Goal: Information Seeking & Learning: Find specific fact

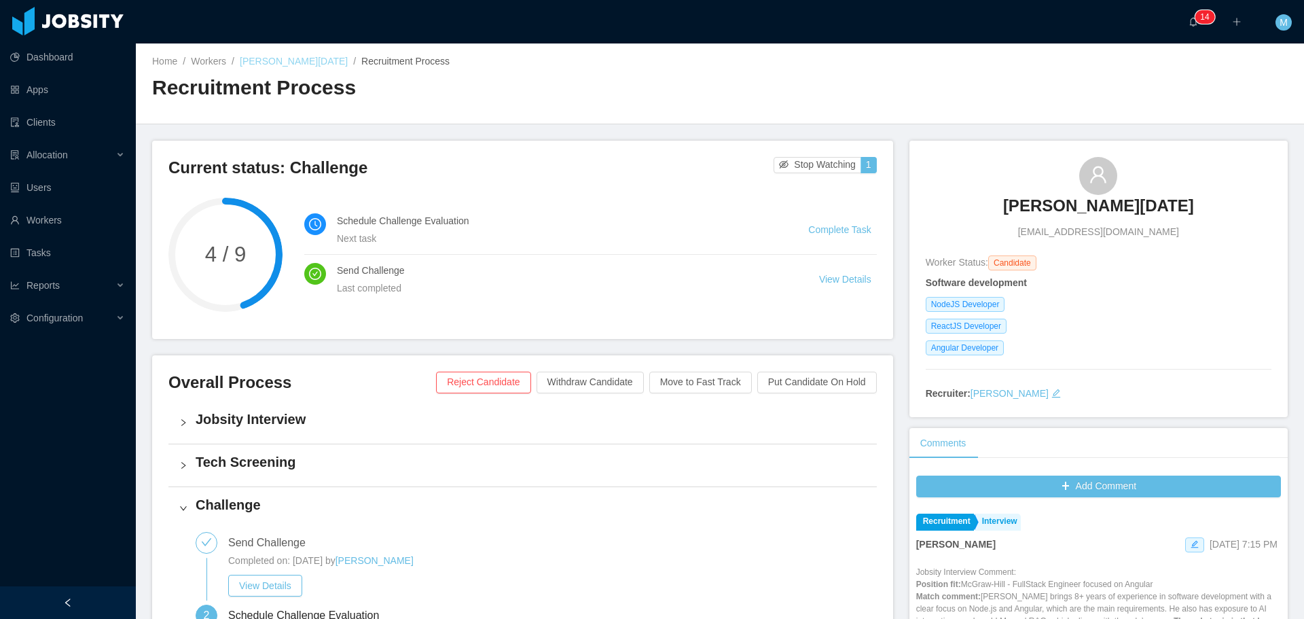
click at [285, 58] on link "[PERSON_NAME][DATE]" at bounding box center [294, 61] width 108 height 11
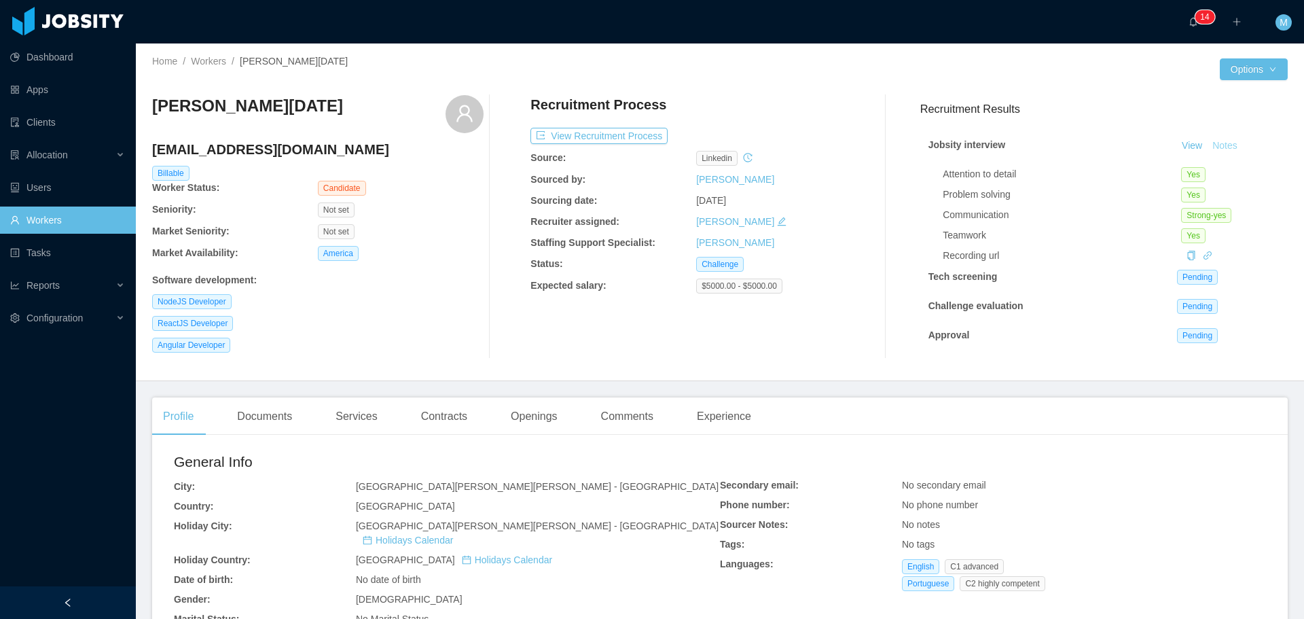
click at [1219, 145] on button "Notes" at bounding box center [1225, 146] width 36 height 16
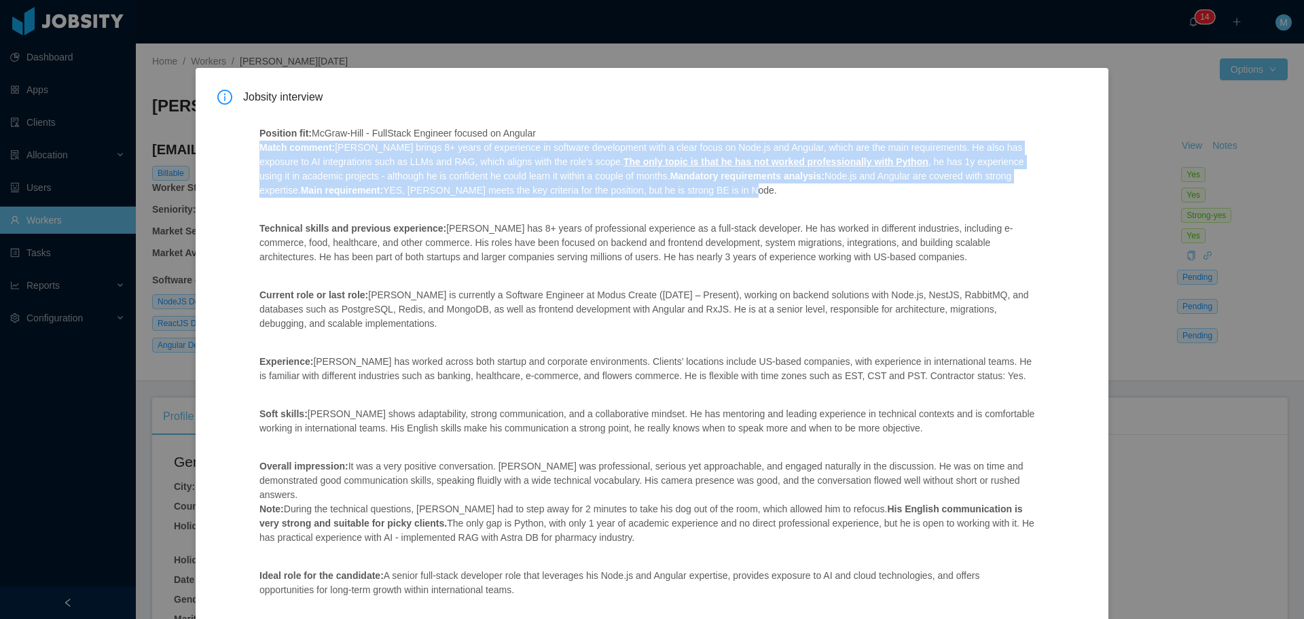
drag, startPoint x: 254, startPoint y: 150, endPoint x: 721, endPoint y: 189, distance: 468.8
click at [698, 188] on div "Position fit: McGraw-Hill - FullStack Engineer focused on Angular Match comment…" at bounding box center [647, 430] width 808 height 641
click at [721, 189] on p "Position fit: McGraw-Hill - FullStack Engineer focused on Angular Match comment…" at bounding box center [647, 161] width 776 height 71
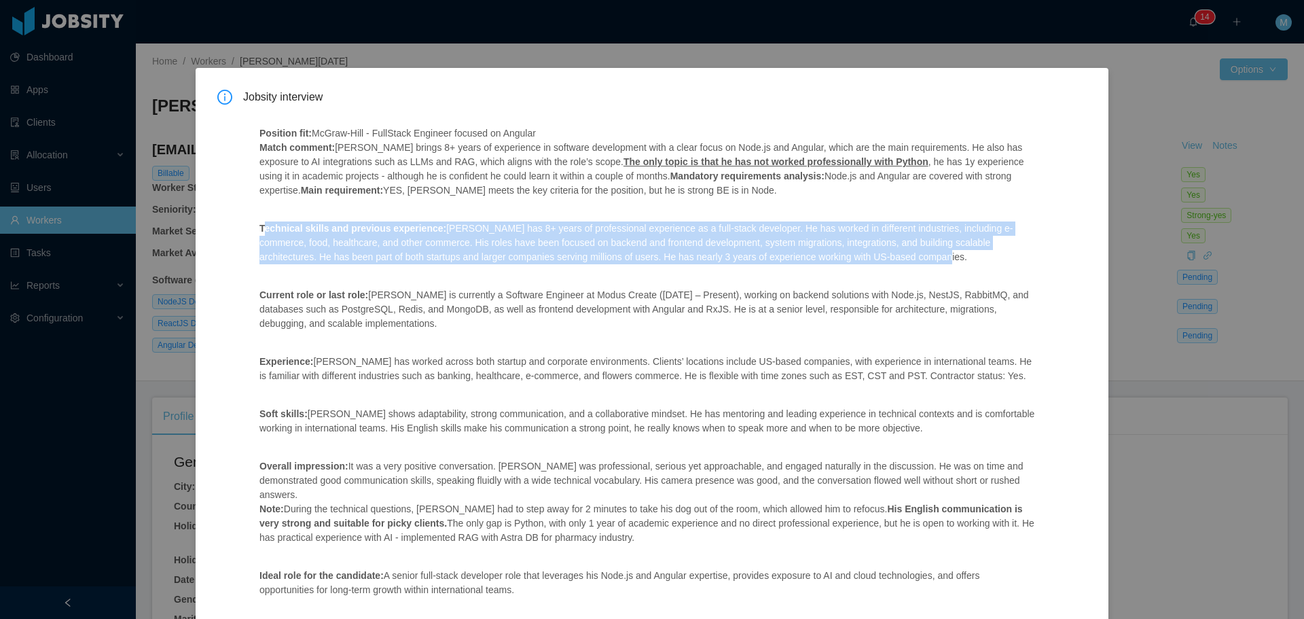
drag, startPoint x: 262, startPoint y: 223, endPoint x: 882, endPoint y: 255, distance: 620.9
click at [879, 253] on p "Technical skills and previous experience: Leonardo has 8+ years of professional…" at bounding box center [647, 242] width 776 height 43
click at [882, 255] on p "Technical skills and previous experience: Leonardo has 8+ years of professional…" at bounding box center [647, 242] width 776 height 43
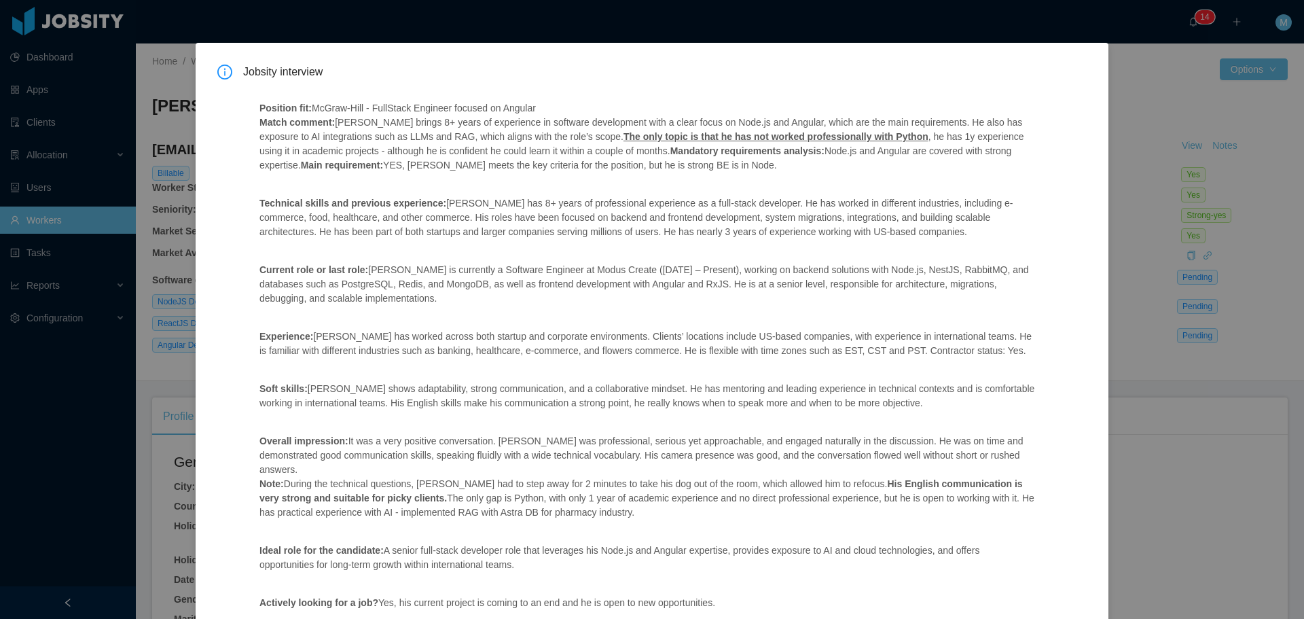
scroll to position [68, 0]
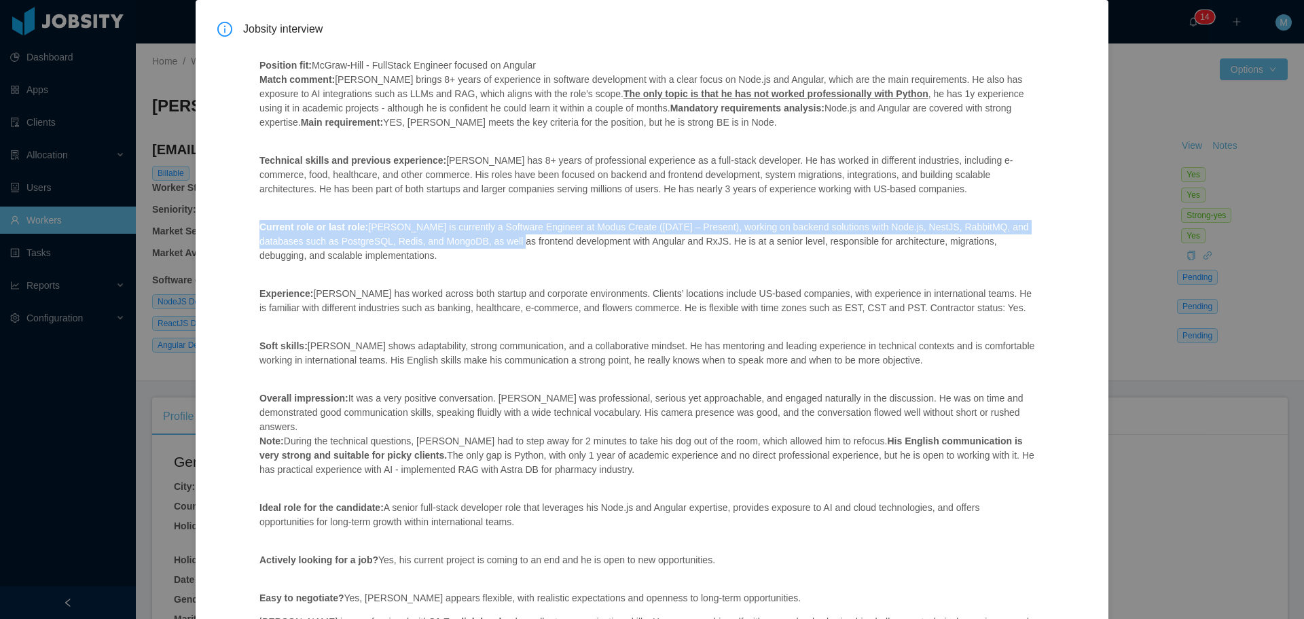
drag, startPoint x: 257, startPoint y: 224, endPoint x: 475, endPoint y: 240, distance: 218.6
click at [475, 239] on div "Position fit: McGraw-Hill - FullStack Engineer focused on Angular Match comment…" at bounding box center [647, 362] width 808 height 641
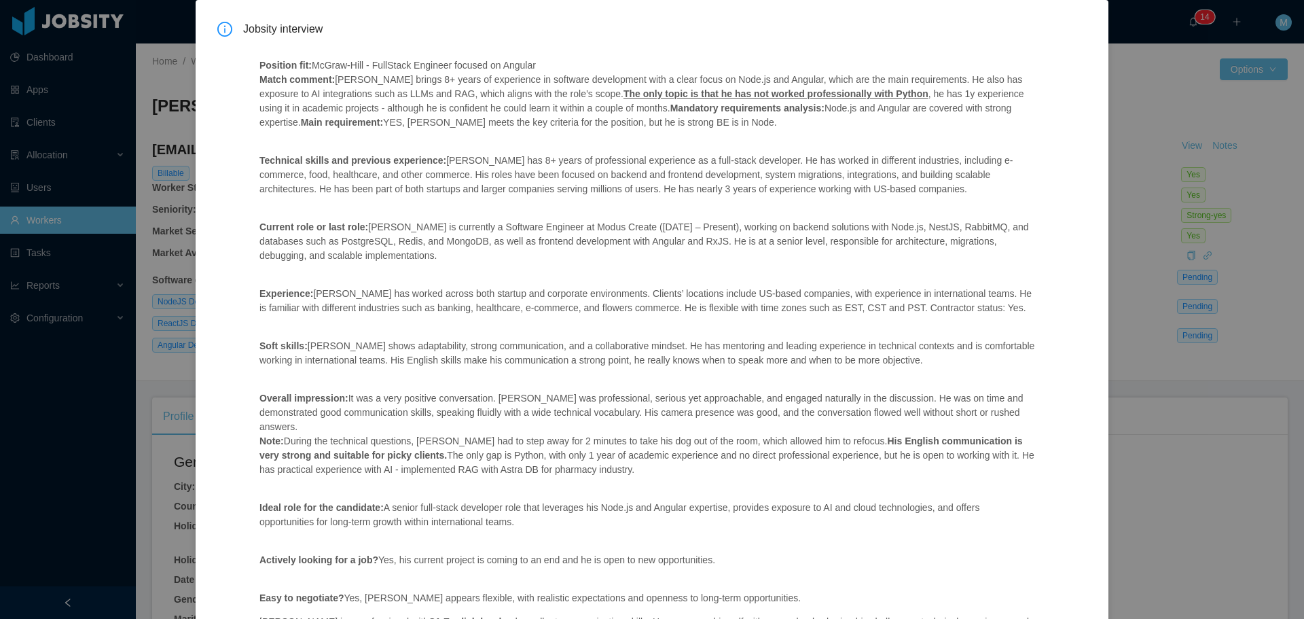
click at [464, 257] on p "Current role or last role: Leonardo is currently a Software Engineer at Modus C…" at bounding box center [647, 241] width 776 height 43
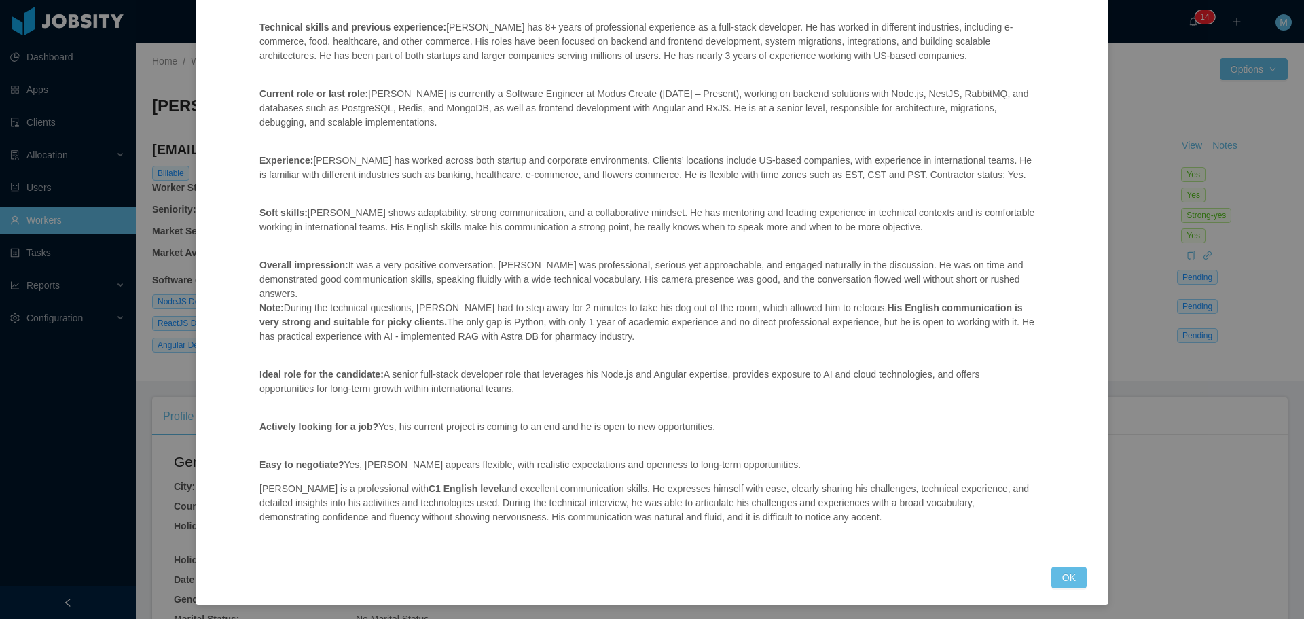
scroll to position [203, 0]
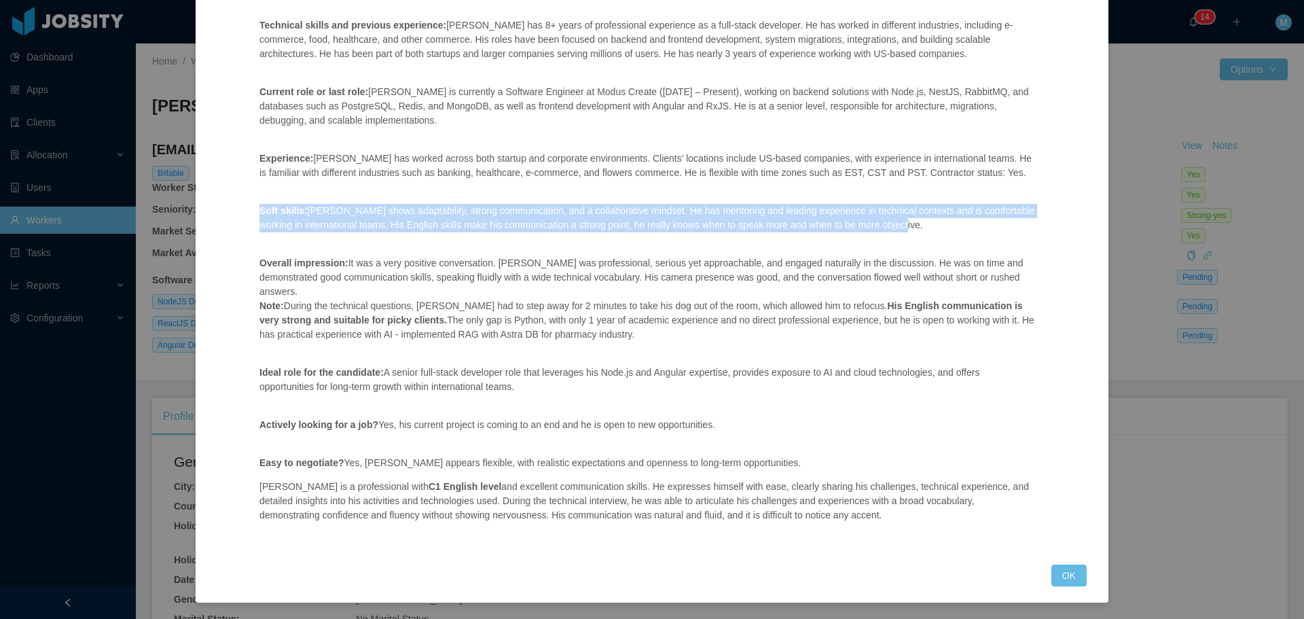
drag, startPoint x: 259, startPoint y: 212, endPoint x: 928, endPoint y: 228, distance: 669.8
click at [920, 228] on p "Soft skills: Leonardo shows adaptability, strong communication, and a collabora…" at bounding box center [647, 218] width 776 height 29
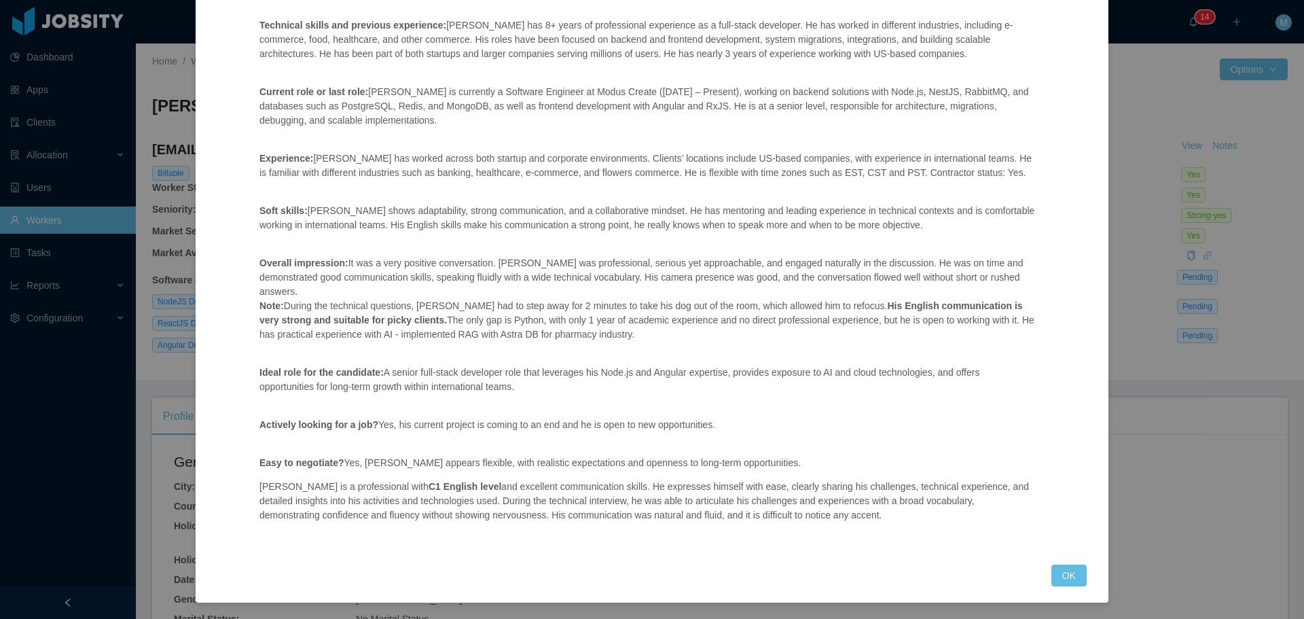
click at [941, 229] on p "Soft skills: Leonardo shows adaptability, strong communication, and a collabora…" at bounding box center [647, 218] width 776 height 29
drag, startPoint x: 259, startPoint y: 260, endPoint x: 377, endPoint y: 270, distance: 117.9
click at [377, 270] on p "Overall impression: It was a very positive conversation. Leonardo was professio…" at bounding box center [647, 299] width 776 height 86
click at [384, 283] on p "Overall impression: It was a very positive conversation. Leonardo was professio…" at bounding box center [647, 299] width 776 height 86
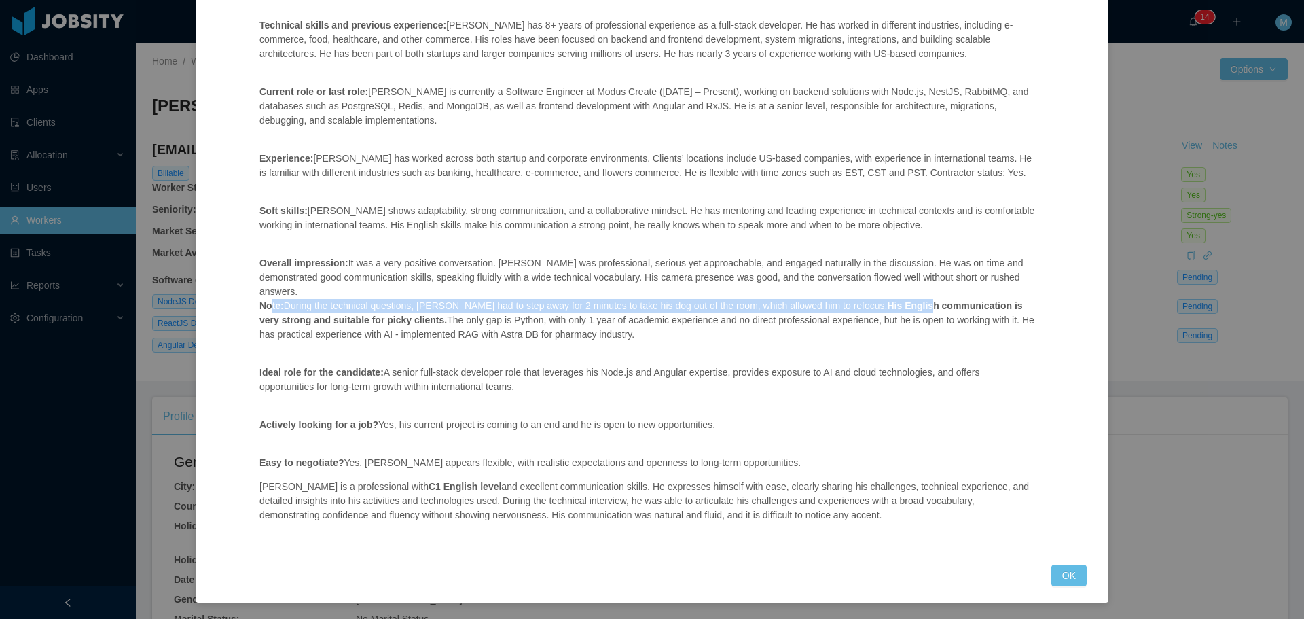
drag, startPoint x: 270, startPoint y: 305, endPoint x: 898, endPoint y: 306, distance: 628.9
click at [898, 306] on p "Overall impression: It was a very positive conversation. Leonardo was professio…" at bounding box center [647, 299] width 776 height 86
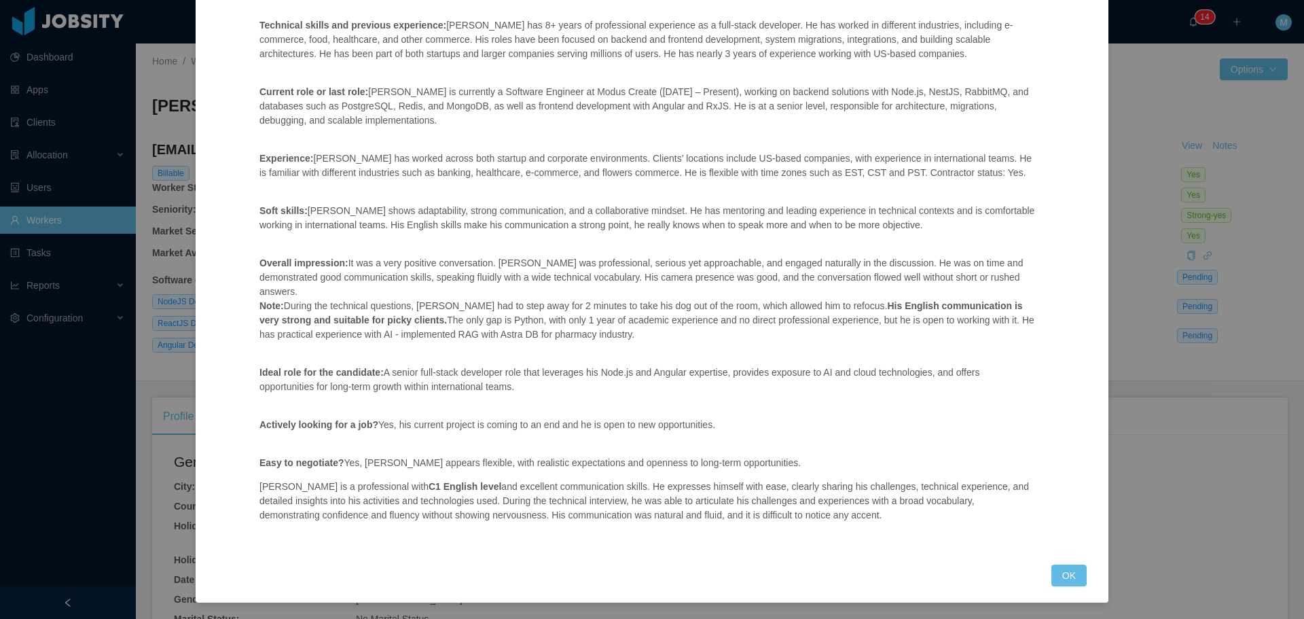
click at [765, 296] on p "Overall impression: It was a very positive conversation. Leonardo was professio…" at bounding box center [647, 299] width 776 height 86
drag, startPoint x: 857, startPoint y: 308, endPoint x: 1017, endPoint y: 335, distance: 162.4
click at [1017, 335] on p "Overall impression: It was a very positive conversation. Leonardo was professio…" at bounding box center [647, 299] width 776 height 86
click at [620, 350] on div "Position fit: McGraw-Hill - FullStack Engineer focused on Angular Match comment…" at bounding box center [647, 227] width 808 height 641
drag, startPoint x: 255, startPoint y: 367, endPoint x: 1006, endPoint y: 407, distance: 751.5
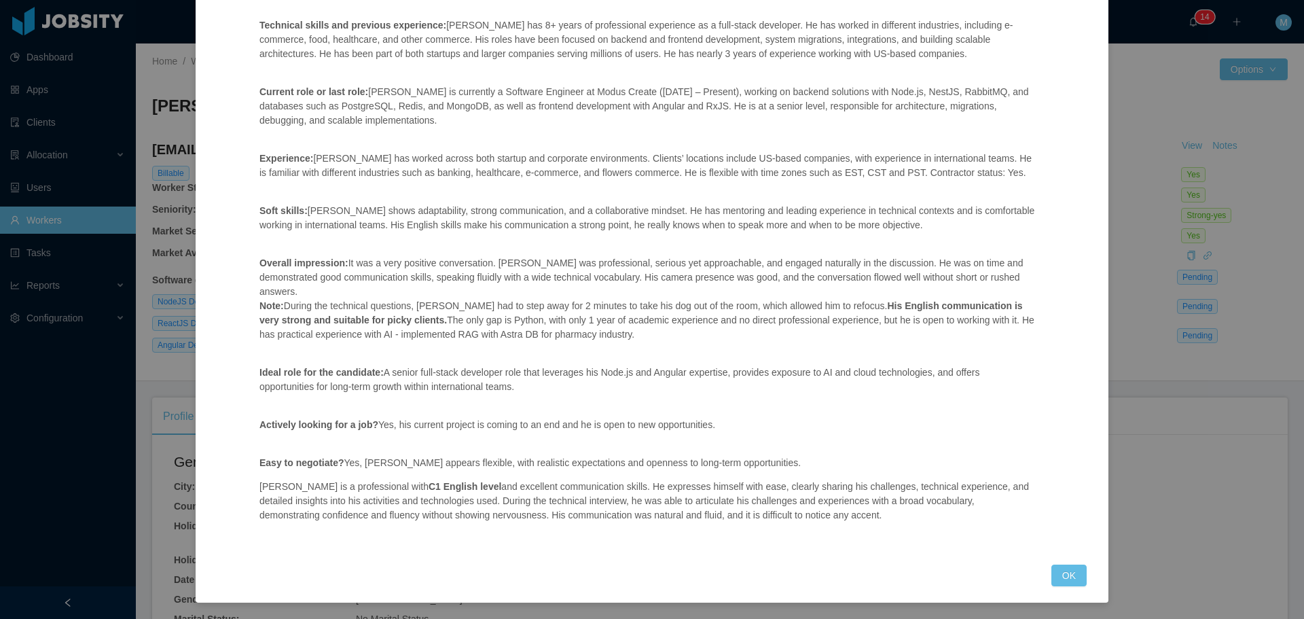
click at [533, 384] on div "Position fit: McGraw-Hill - FullStack Engineer focused on Angular Match comment…" at bounding box center [647, 227] width 808 height 641
click at [1177, 454] on div "Jobsity interview Position fit: McGraw-Hill - FullStack Engineer focused on Ang…" at bounding box center [652, 309] width 1304 height 619
click at [1157, 459] on div "Jobsity interview Position fit: McGraw-Hill - FullStack Engineer focused on Ang…" at bounding box center [652, 309] width 1304 height 619
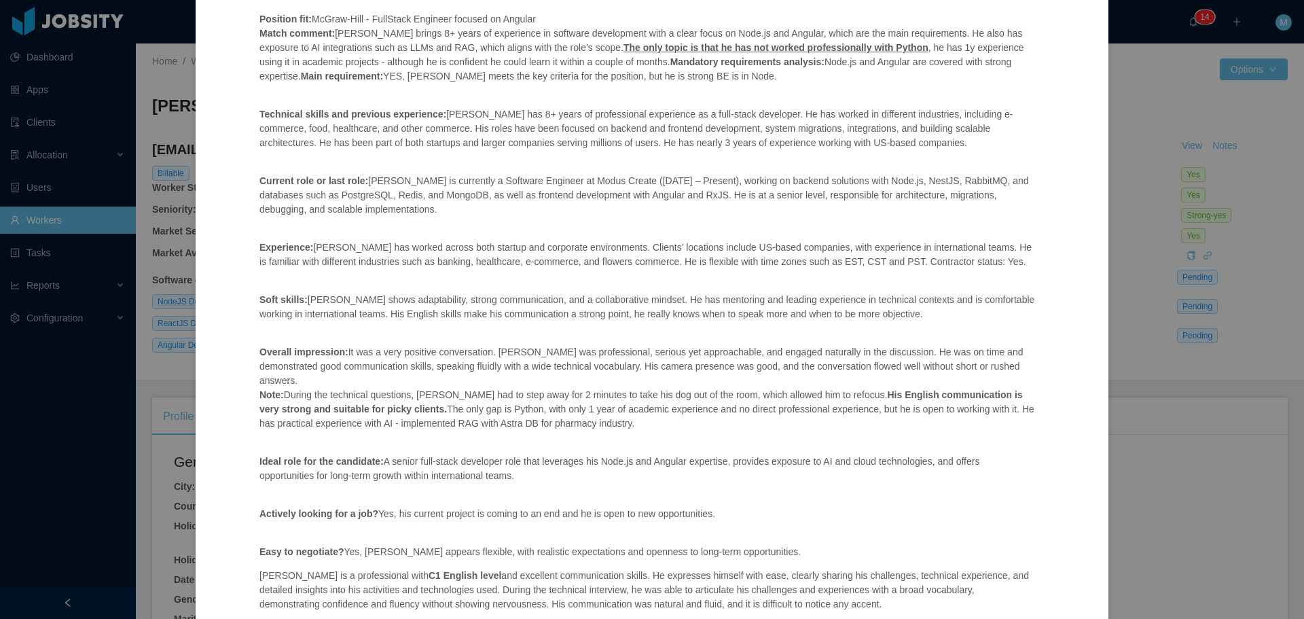
scroll to position [67, 0]
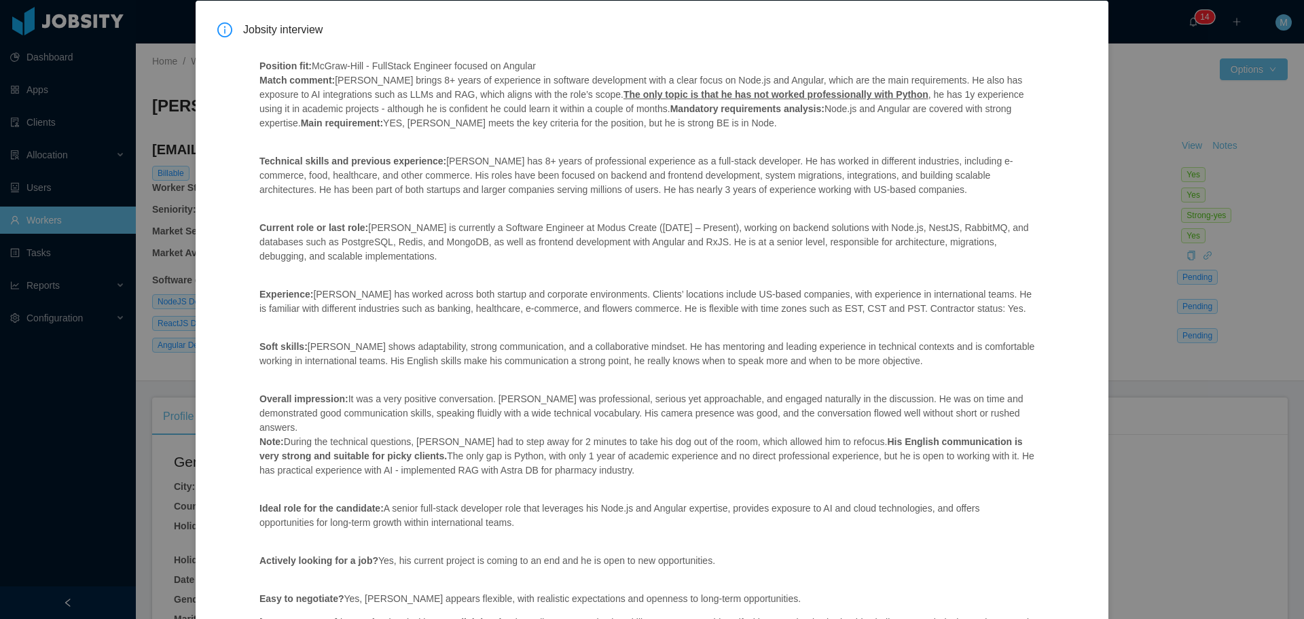
click at [1239, 507] on div "Jobsity interview Position fit: McGraw-Hill - FullStack Engineer focused on Ang…" at bounding box center [652, 309] width 1304 height 619
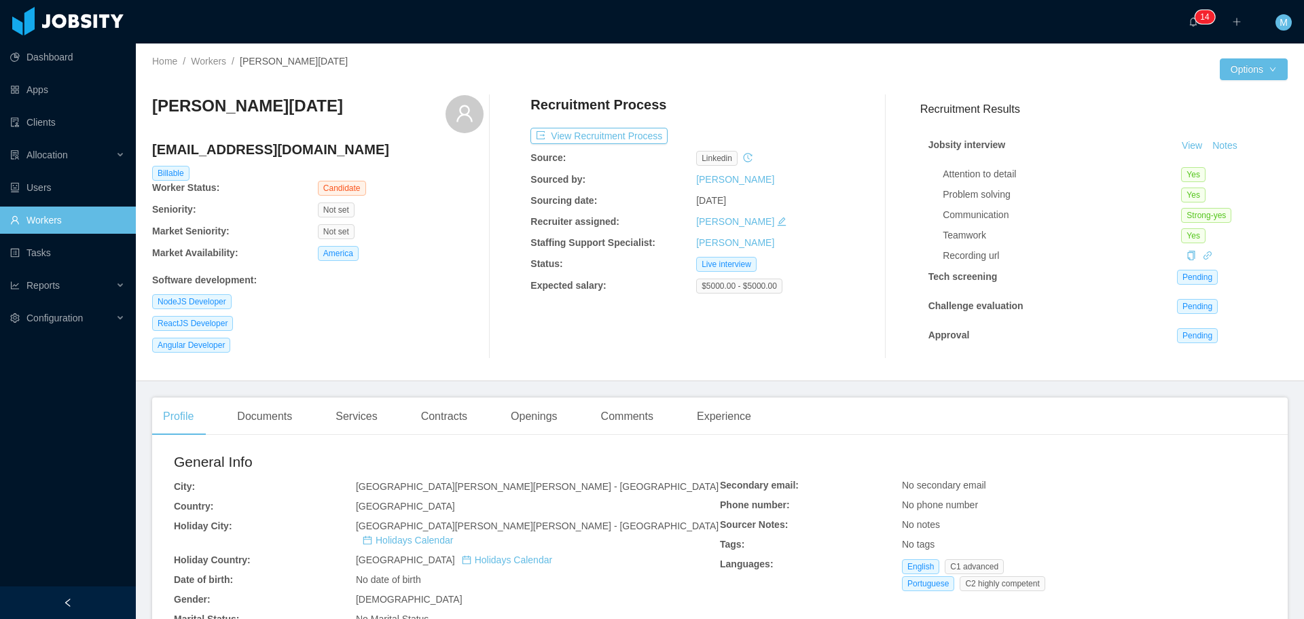
click at [58, 215] on link "Workers" at bounding box center [67, 219] width 115 height 27
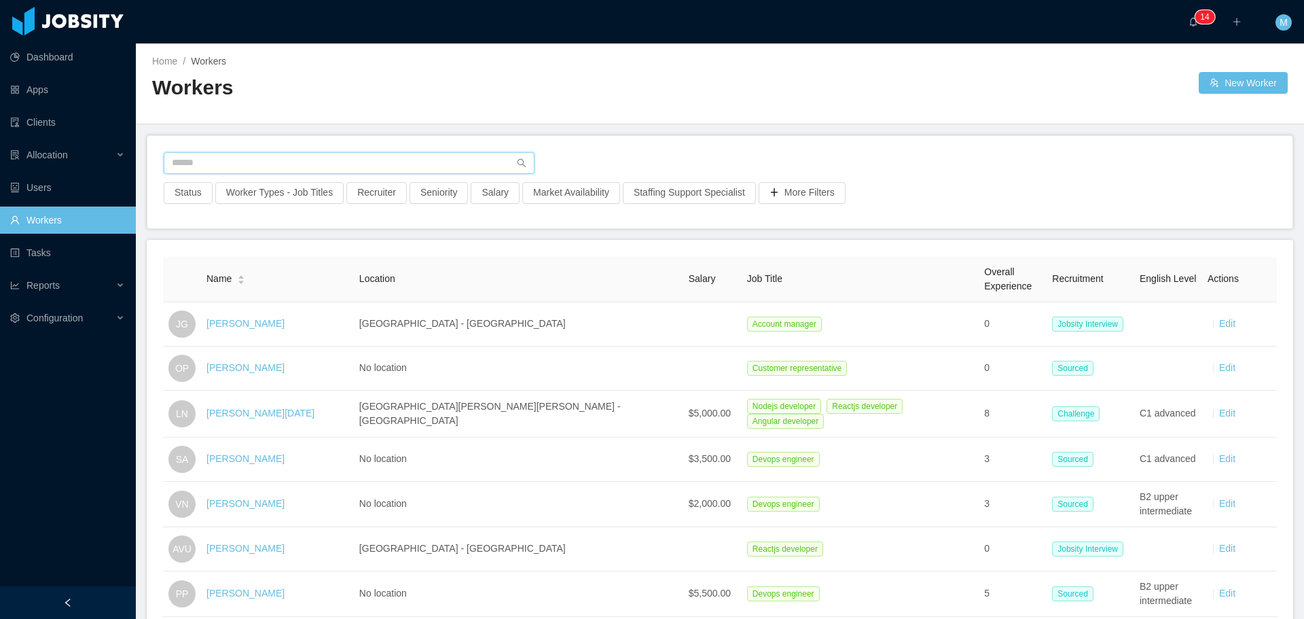
click at [202, 166] on input "text" at bounding box center [349, 163] width 371 height 22
paste input "**********"
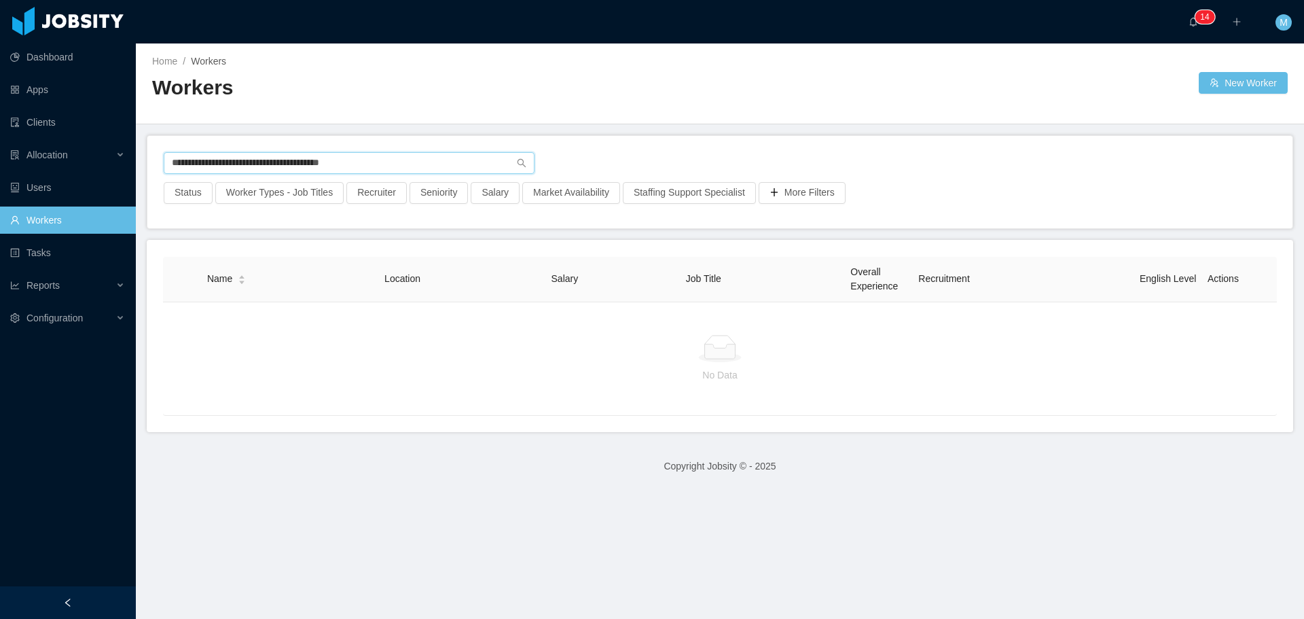
type input "**********"
